Goal: Transaction & Acquisition: Purchase product/service

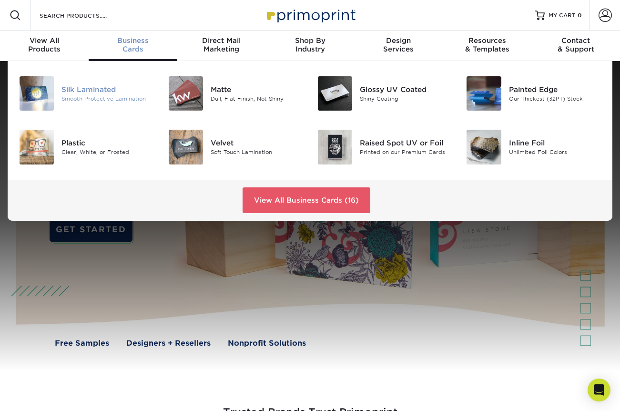
click at [89, 89] on div "Silk Laminated" at bounding box center [108, 89] width 93 height 10
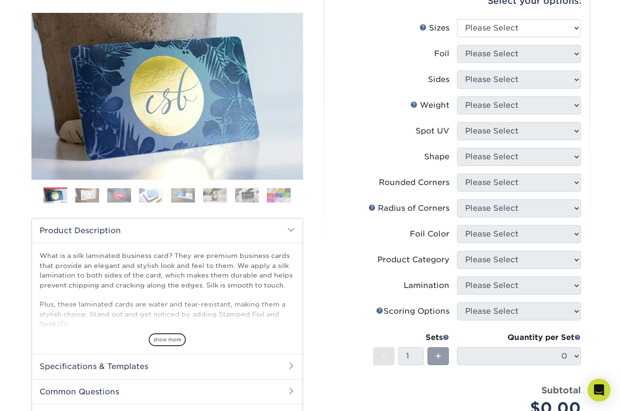
scroll to position [125, 0]
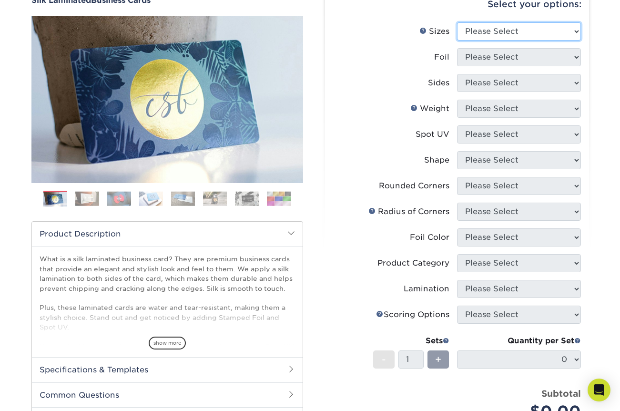
click at [490, 36] on select "Please Select 1.5" x 3.5" - Mini 1.75" x 3.5" - Mini 2" x 2" - Square 2" x 3" -…" at bounding box center [519, 31] width 124 height 18
select select "2.00x3.50"
click at [457, 22] on select "Please Select 1.5" x 3.5" - Mini 1.75" x 3.5" - Mini 2" x 2" - Square 2" x 3" -…" at bounding box center [519, 31] width 124 height 18
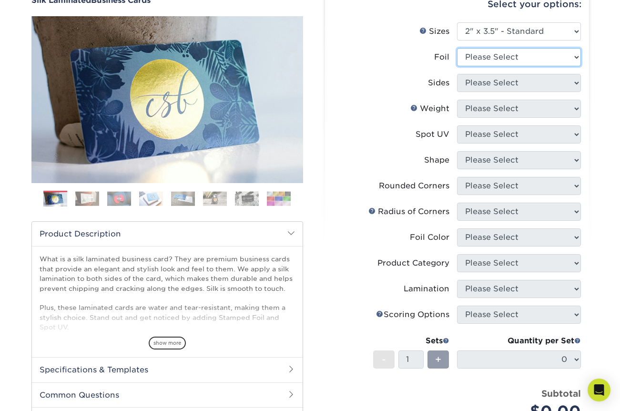
click at [493, 52] on select "Please Select Yes No" at bounding box center [519, 57] width 124 height 18
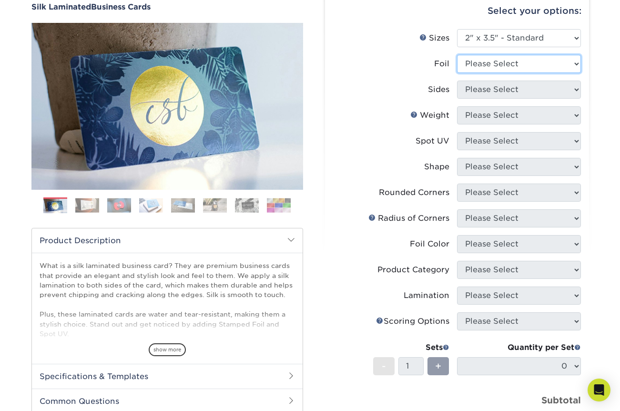
scroll to position [100, 0]
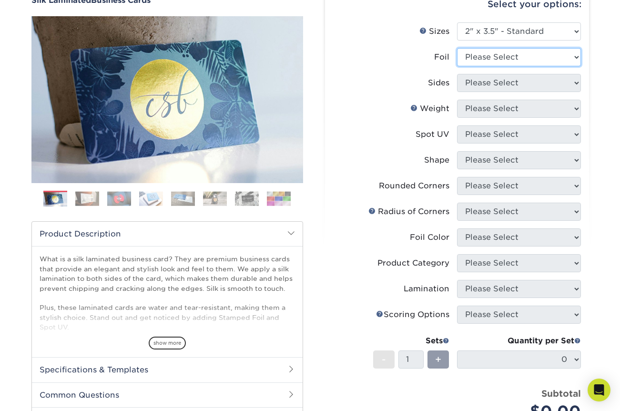
select select "0"
click at [457, 48] on select "Please Select Yes No" at bounding box center [519, 57] width 124 height 18
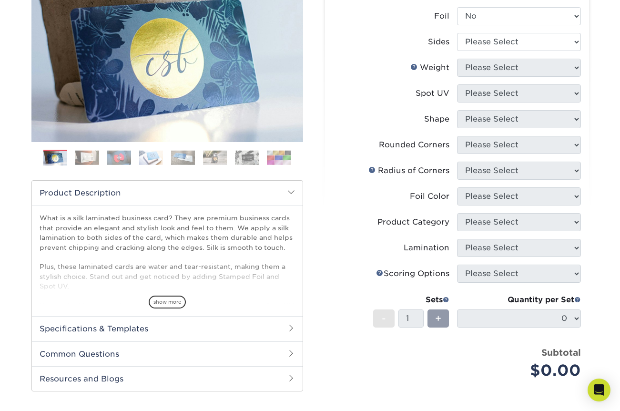
scroll to position [142, 0]
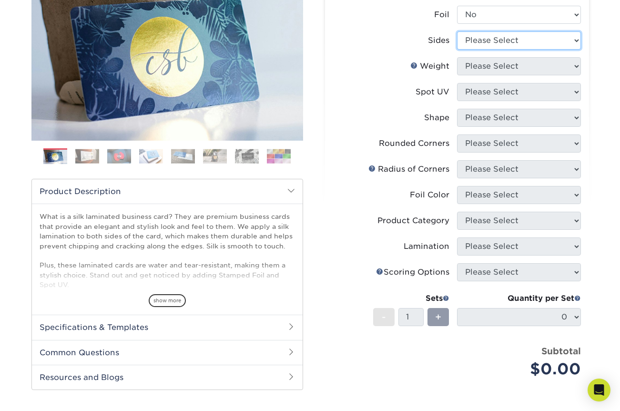
click at [495, 37] on select "Please Select Print Both Sides Print Front Only" at bounding box center [519, 40] width 124 height 18
select select "13abbda7-1d64-4f25-8bb2-c179b224825d"
click at [457, 31] on select "Please Select Print Both Sides Print Front Only" at bounding box center [519, 40] width 124 height 18
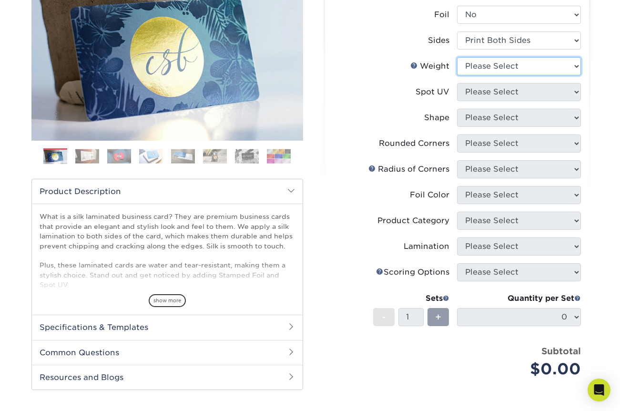
click at [497, 67] on select "Please Select 16PT" at bounding box center [519, 66] width 124 height 18
select select "16PT"
click at [457, 57] on select "Please Select 16PT" at bounding box center [519, 66] width 124 height 18
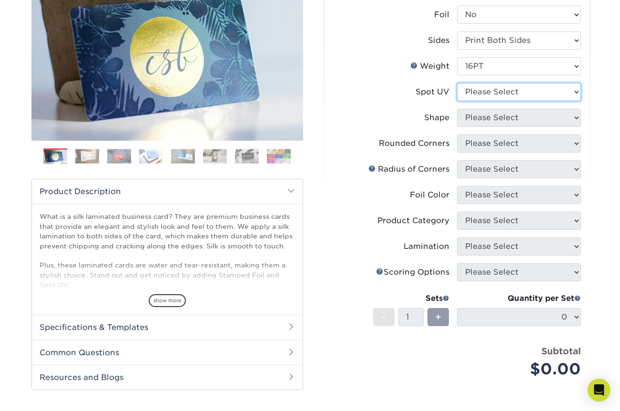
click at [494, 91] on select "Please Select No Spot UV Front and Back (Both Sides) Front Only Back Only" at bounding box center [519, 92] width 124 height 18
select select "3"
click at [457, 83] on select "Please Select No Spot UV Front and Back (Both Sides) Front Only Back Only" at bounding box center [519, 92] width 124 height 18
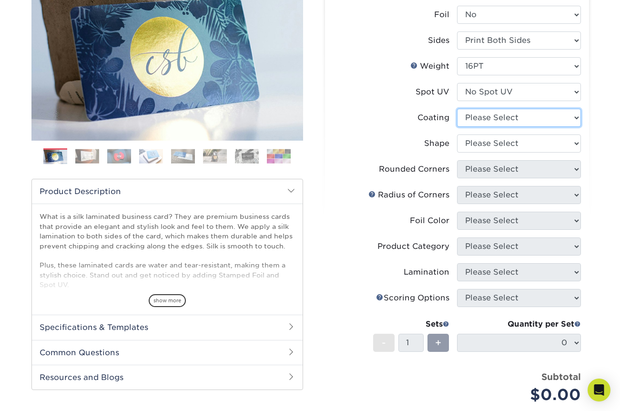
click at [489, 117] on select at bounding box center [519, 118] width 124 height 18
select select "3e7618de-abca-4bda-9f97-8b9129e913d8"
click at [457, 109] on select at bounding box center [519, 118] width 124 height 18
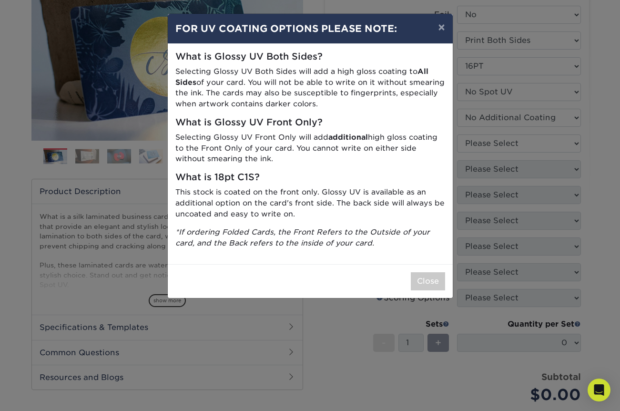
click at [489, 141] on div "× FOR UV COATING OPTIONS PLEASE NOTE: What is Glossy UV Both Sides? Selecting G…" at bounding box center [310, 205] width 620 height 411
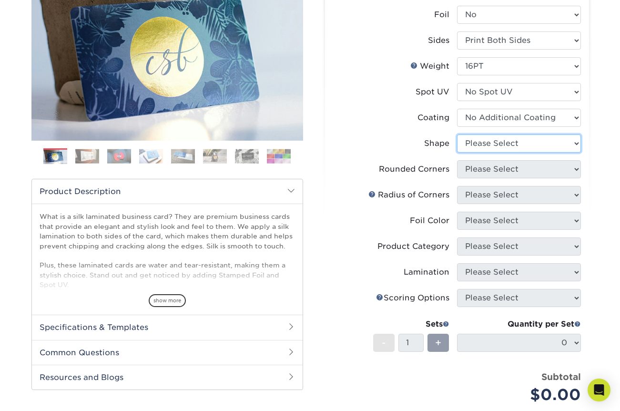
click at [497, 137] on select "Please Select Standard Oval" at bounding box center [519, 143] width 124 height 18
select select "standard"
click at [457, 134] on select "Please Select Standard Oval" at bounding box center [519, 143] width 124 height 18
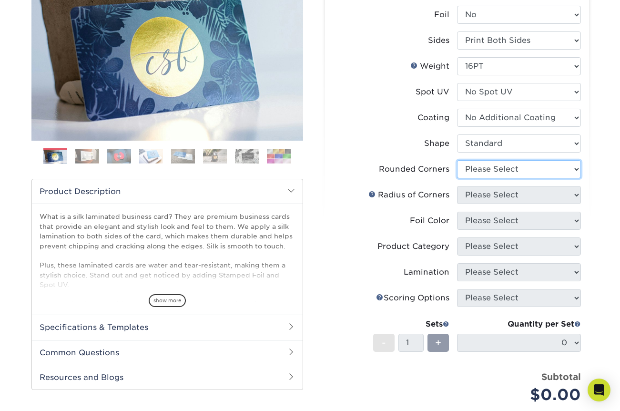
click at [498, 170] on select "Please Select Yes - Round 2 Corners Yes - Round 4 Corners No" at bounding box center [519, 169] width 124 height 18
select select "0"
click at [457, 160] on select "Please Select Yes - Round 2 Corners Yes - Round 4 Corners No" at bounding box center [519, 169] width 124 height 18
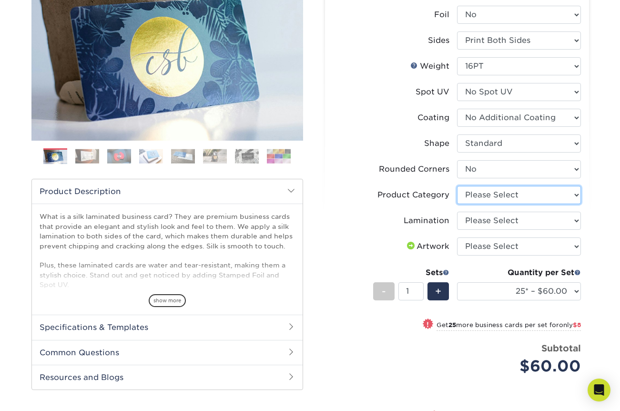
click at [497, 195] on select "Please Select Business Cards" at bounding box center [519, 195] width 124 height 18
select select "3b5148f1-0588-4f88-a218-97bcfdce65c1"
click at [457, 186] on select "Please Select Business Cards" at bounding box center [519, 195] width 124 height 18
click at [488, 217] on select "Please Select Silk" at bounding box center [519, 221] width 124 height 18
select select "ccacb42f-45f7-42d3-bbd3-7c8421cf37f0"
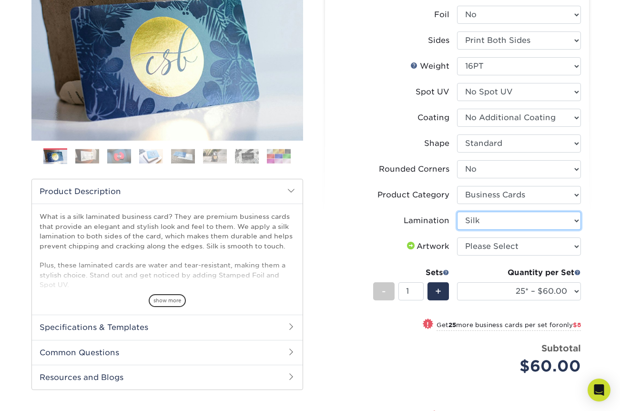
click at [457, 212] on select "Please Select Silk" at bounding box center [519, 221] width 124 height 18
click at [493, 250] on select "Please Select I will upload files I need a design - $100" at bounding box center [519, 247] width 124 height 18
select select "upload"
click at [457, 238] on select "Please Select I will upload files I need a design - $100" at bounding box center [519, 247] width 124 height 18
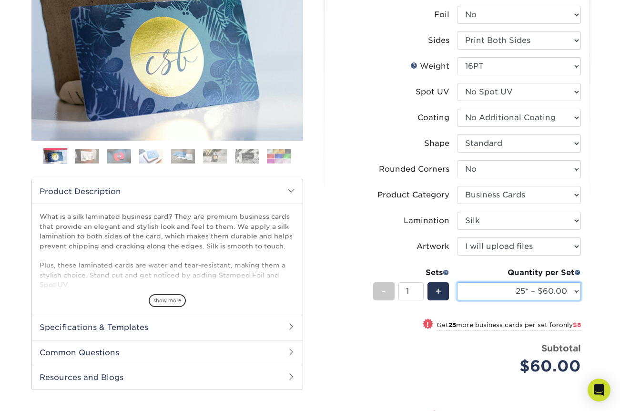
click at [547, 297] on select "25* – $60.00 50* – $68.00 75* – $76.00 100* – $84.00 250* – $92.00 500 – $96.00…" at bounding box center [519, 291] width 124 height 18
select select "100* – $84.00"
click at [457, 282] on select "25* – $60.00 50* – $68.00 75* – $76.00 100* – $84.00 250* – $92.00 500 – $96.00…" at bounding box center [519, 291] width 124 height 18
click at [534, 293] on select "25* – $60.00 50* – $68.00 75* – $76.00 100* – $84.00 250* – $92.00 500 – $96.00…" at bounding box center [519, 291] width 124 height 18
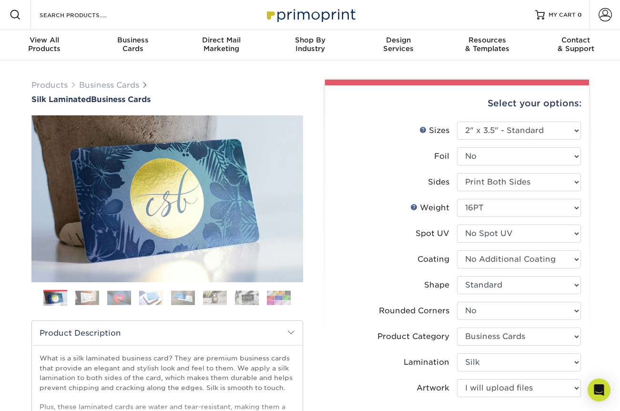
scroll to position [0, 0]
click at [610, 16] on span at bounding box center [605, 15] width 13 height 13
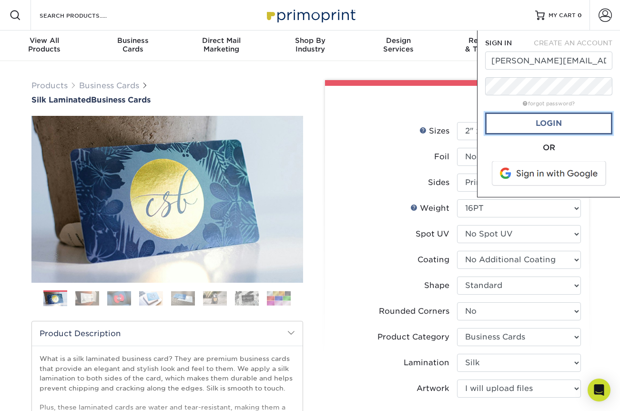
click at [553, 127] on link "Login" at bounding box center [549, 124] width 127 height 22
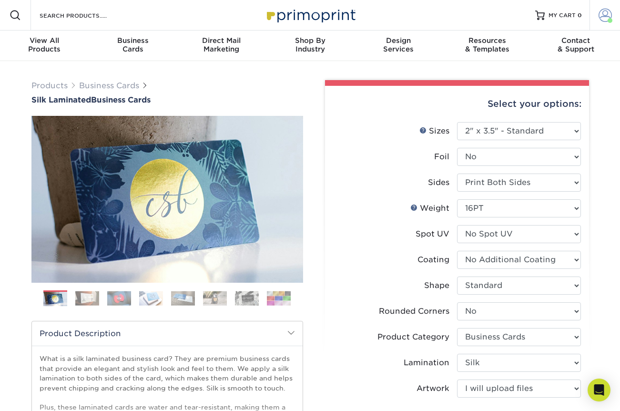
click at [617, 20] on link "Account" at bounding box center [605, 15] width 31 height 31
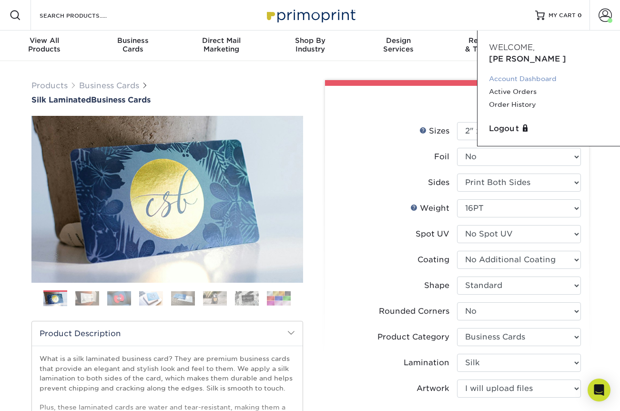
click at [517, 72] on link "Account Dashboard" at bounding box center [549, 78] width 120 height 13
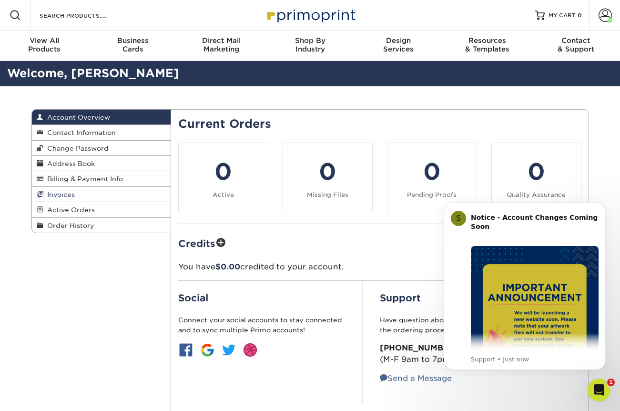
click at [66, 196] on span "Invoices" at bounding box center [58, 195] width 31 height 8
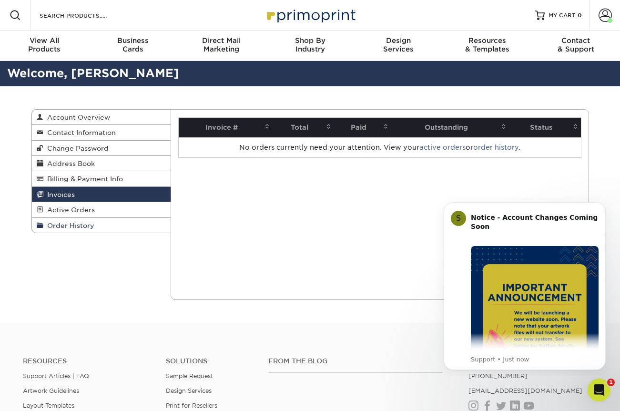
click at [76, 225] on span "Order History" at bounding box center [68, 226] width 51 height 8
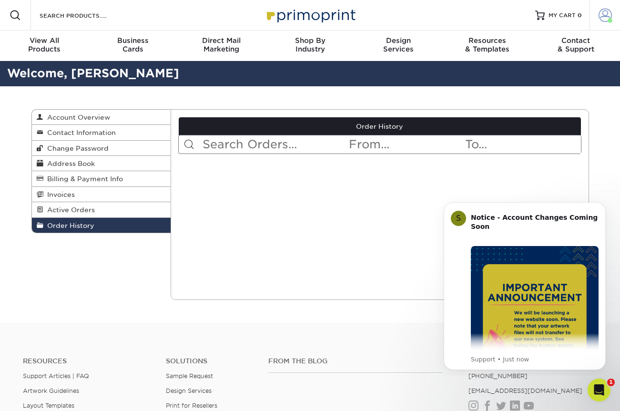
click at [607, 16] on span at bounding box center [605, 15] width 13 height 13
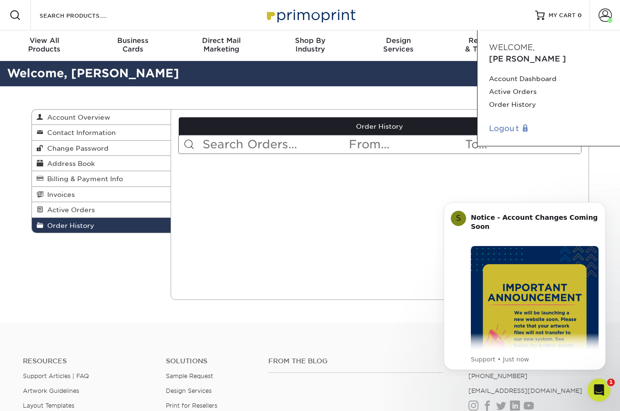
click at [503, 123] on link "Logout" at bounding box center [549, 128] width 120 height 11
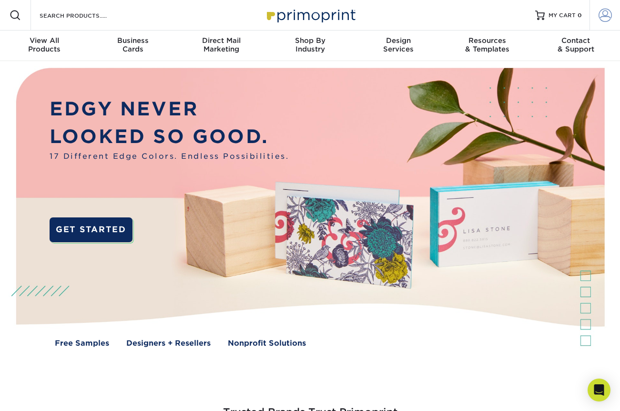
type input "[PERSON_NAME][EMAIL_ADDRESS][DOMAIN_NAME]"
click at [608, 19] on span at bounding box center [605, 15] width 13 height 13
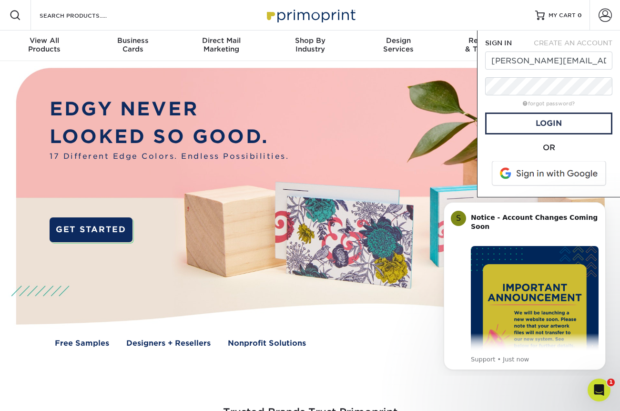
click at [551, 171] on span at bounding box center [550, 173] width 122 height 25
